Goal: Task Accomplishment & Management: Use online tool/utility

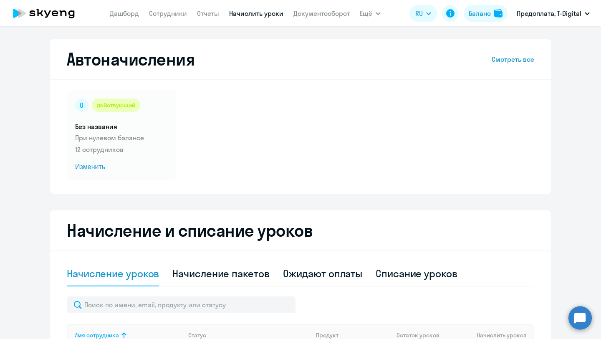
select select "10"
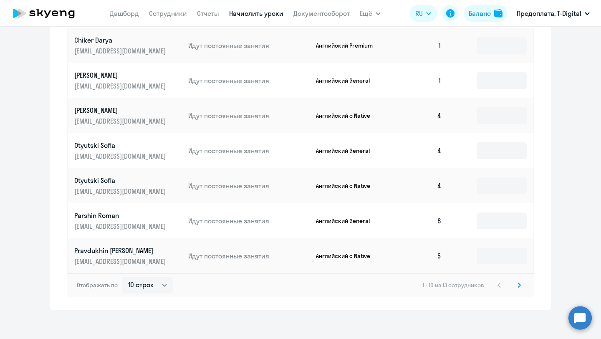
scroll to position [428, 0]
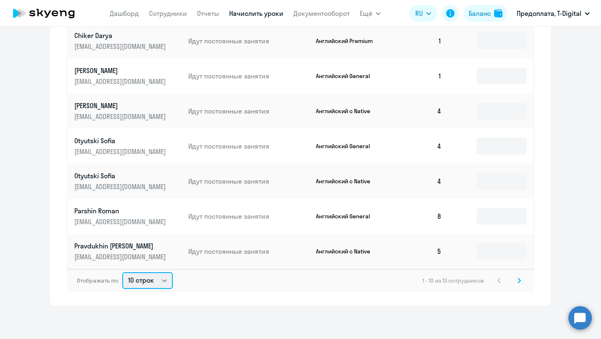
click at [160, 280] on select "10 строк 30 строк 50 строк" at bounding box center [147, 280] width 50 height 17
select select "30"
click at [122, 272] on select "10 строк 30 строк 50 строк" at bounding box center [147, 280] width 50 height 17
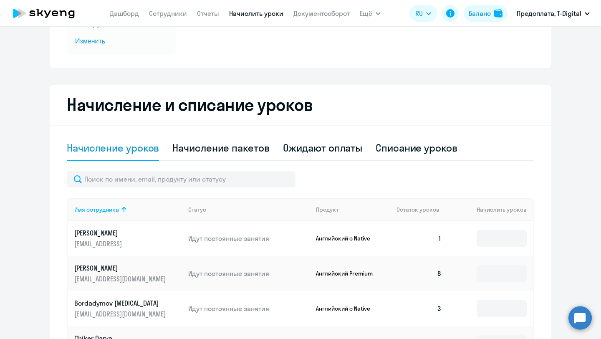
scroll to position [0, 0]
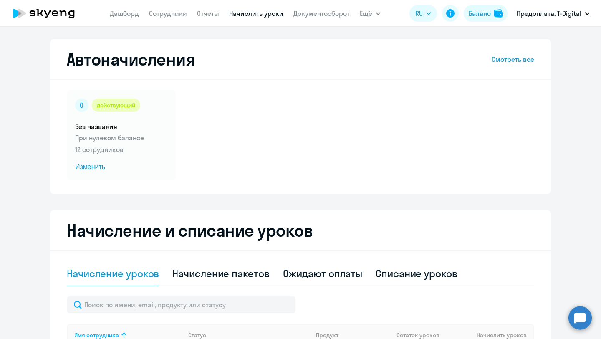
click at [264, 16] on link "Начислить уроки" at bounding box center [256, 13] width 54 height 8
click at [243, 279] on div "Начисление пакетов" at bounding box center [220, 273] width 97 height 13
select select "10"
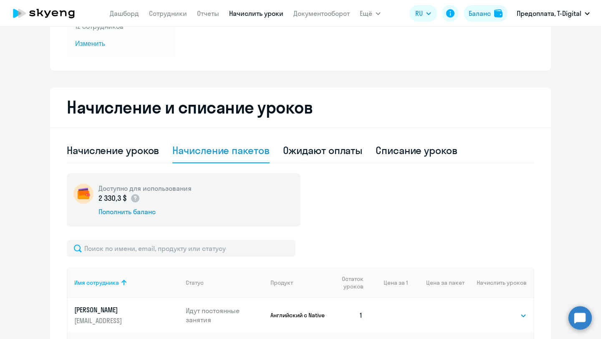
scroll to position [225, 0]
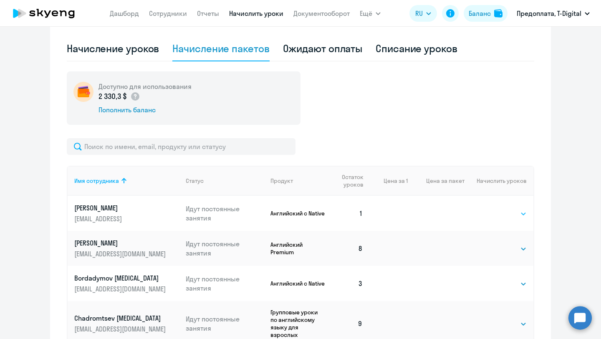
click at [524, 214] on select "Выбрать 4 8 16 32 64 96 128" at bounding box center [509, 214] width 34 height 10
select select "8"
click at [492, 209] on select "Выбрать 4 8 16 32 64 96 128" at bounding box center [509, 214] width 34 height 10
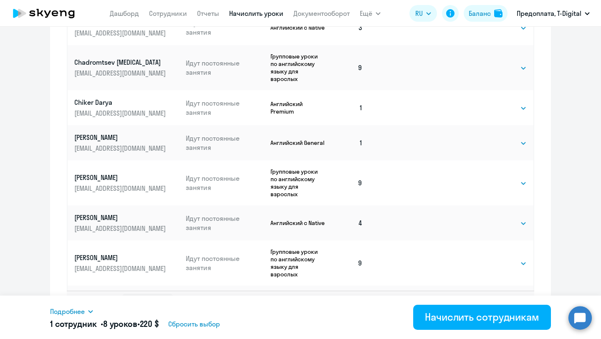
scroll to position [502, 0]
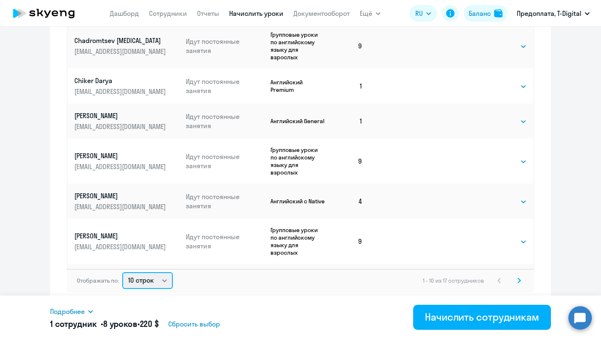
click at [165, 284] on select "10 строк 30 строк 50 строк" at bounding box center [147, 280] width 50 height 17
select select "30"
click at [122, 272] on select "10 строк 30 строк 50 строк" at bounding box center [147, 280] width 50 height 17
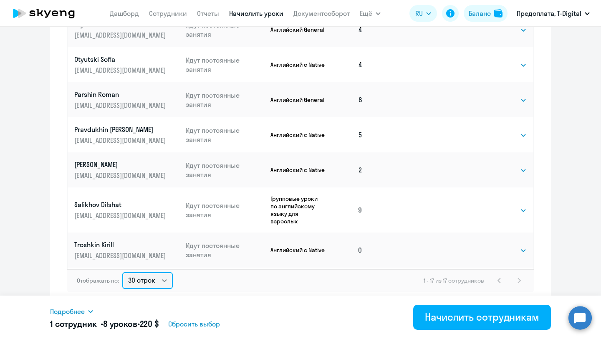
scroll to position [255, 0]
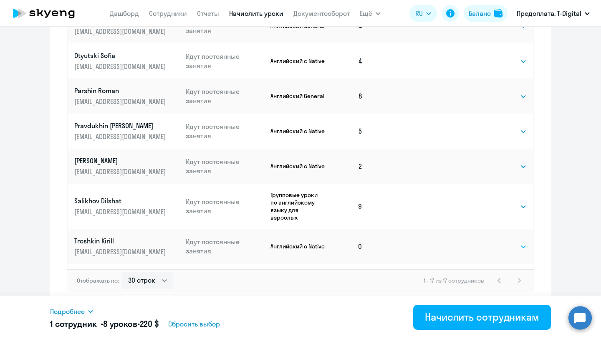
click at [521, 242] on select "Выбрать 4 8 16 32 64 96 128" at bounding box center [509, 247] width 34 height 10
select select "8"
click at [492, 242] on select "Выбрать 4 8 16 32 64 96 128" at bounding box center [509, 247] width 34 height 10
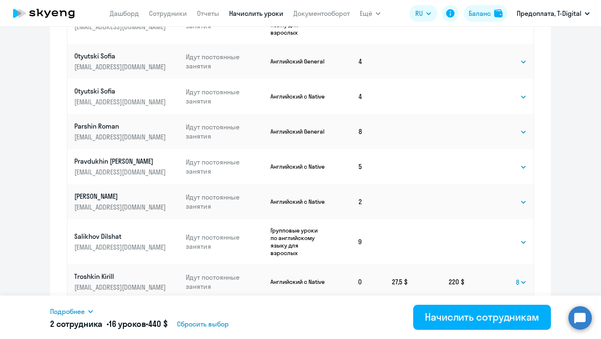
scroll to position [466, 0]
click at [524, 198] on select "Выбрать 4 8 16 32 64 96 128" at bounding box center [509, 203] width 34 height 10
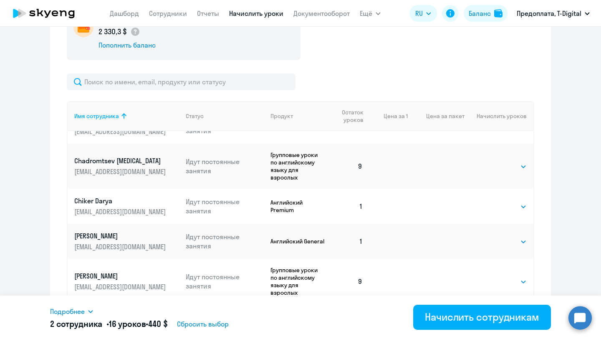
scroll to position [88, 0]
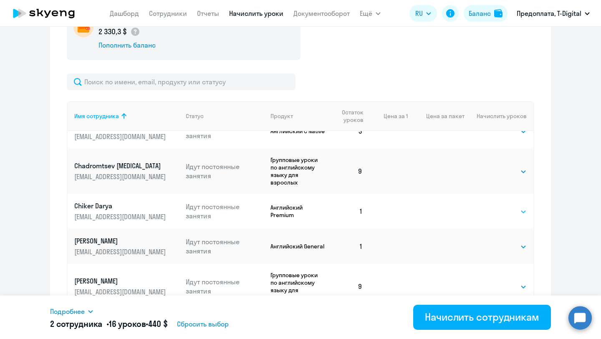
click at [520, 207] on select "Выбрать 4 8 16 32 64 96 128" at bounding box center [509, 212] width 34 height 10
select select "8"
click at [492, 207] on select "Выбрать 4 8 16 32 64 96 128" at bounding box center [509, 212] width 34 height 10
click at [523, 242] on select "Выбрать 4 8 16 32 64 96 128" at bounding box center [509, 247] width 34 height 10
select select "8"
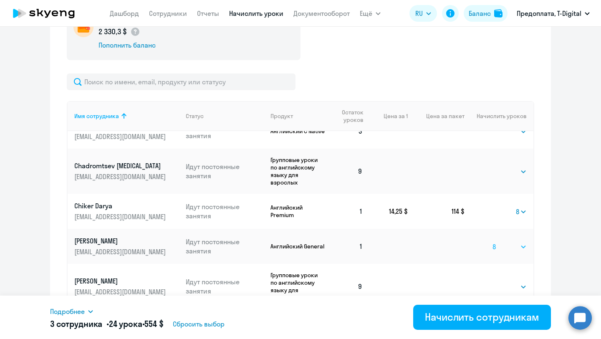
click at [492, 242] on select "Выбрать 4 8 16 32 64 96 128" at bounding box center [509, 247] width 34 height 10
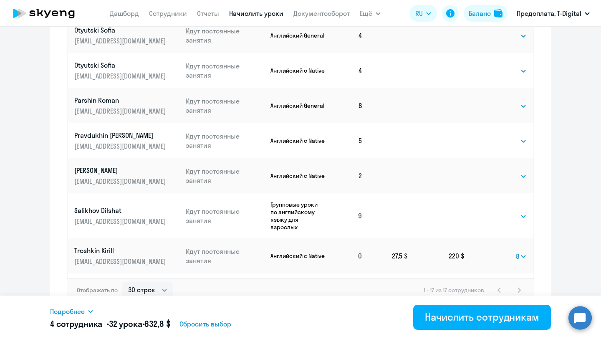
scroll to position [502, 0]
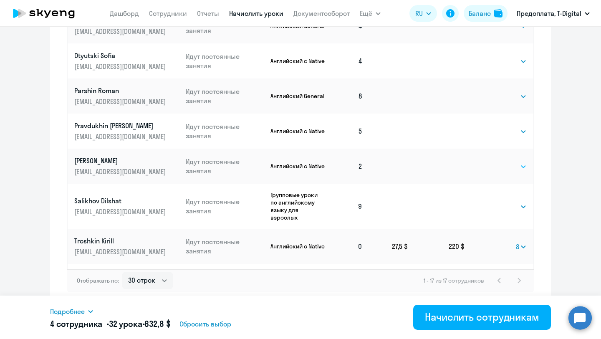
click at [521, 161] on select "Выбрать 4 8 16 32 64 96 128" at bounding box center [509, 166] width 34 height 10
select select "8"
click at [492, 161] on select "Выбрать 4 8 16 32 64 96 128" at bounding box center [509, 166] width 34 height 10
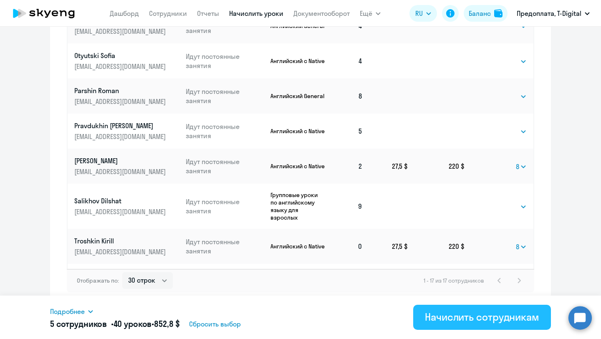
click at [476, 320] on div "Начислить сотрудникам" at bounding box center [482, 316] width 114 height 13
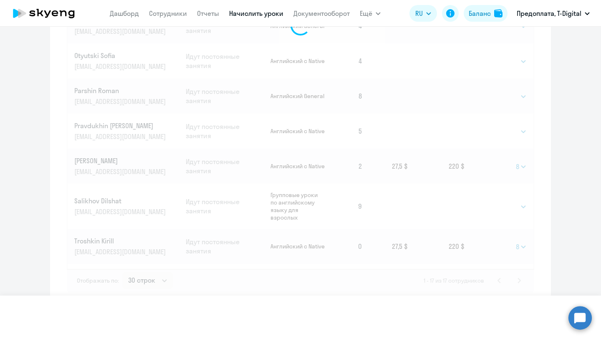
select select
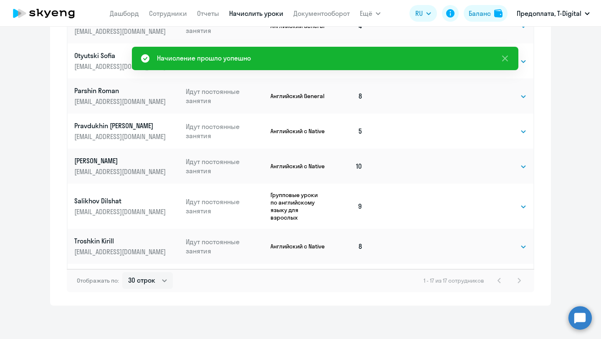
scroll to position [0, 0]
